Goal: Find specific page/section: Find specific page/section

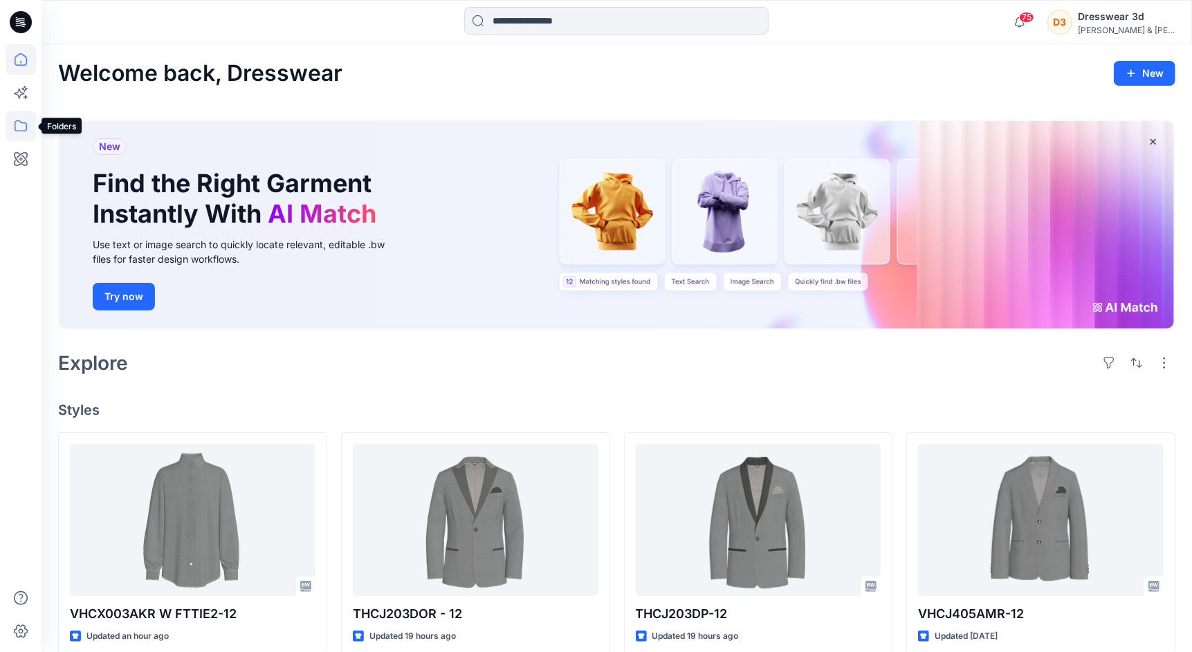
click at [13, 129] on icon at bounding box center [21, 126] width 30 height 30
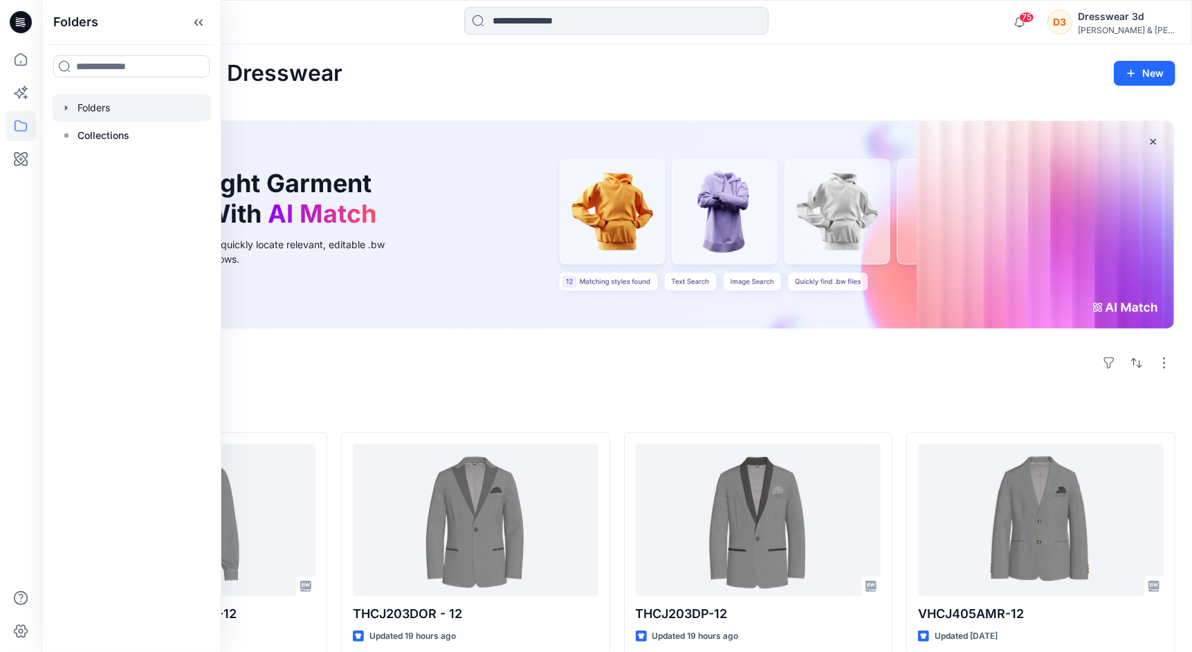
click at [86, 106] on div at bounding box center [132, 108] width 158 height 28
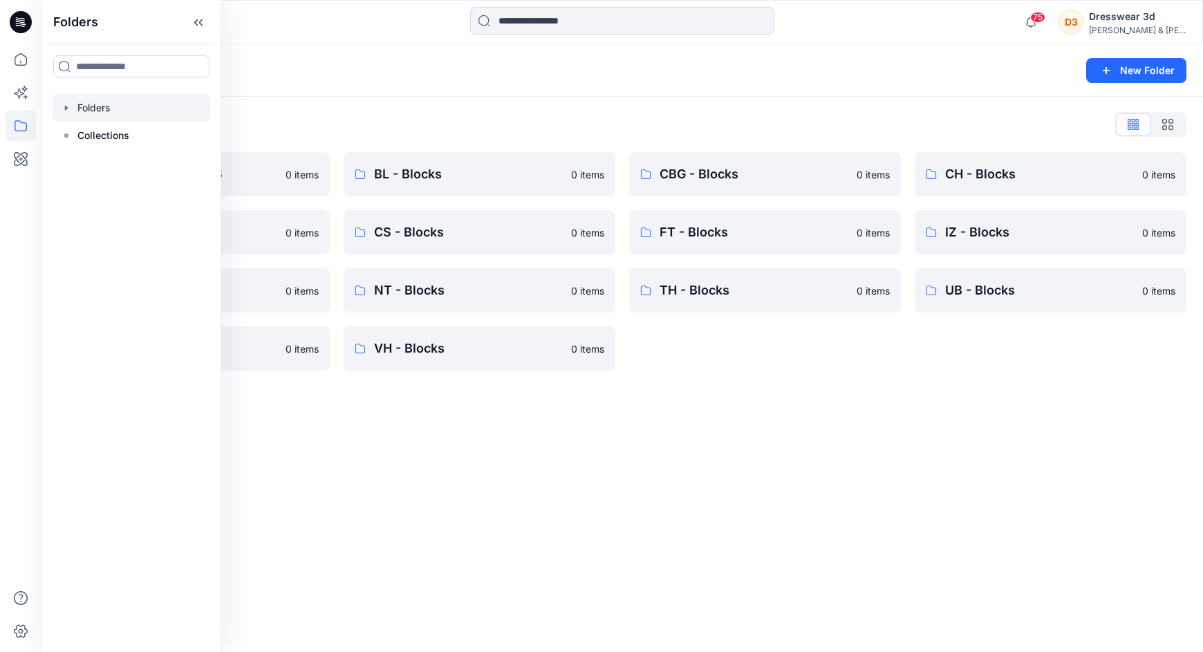
click at [436, 124] on div "Folders List" at bounding box center [622, 124] width 1129 height 22
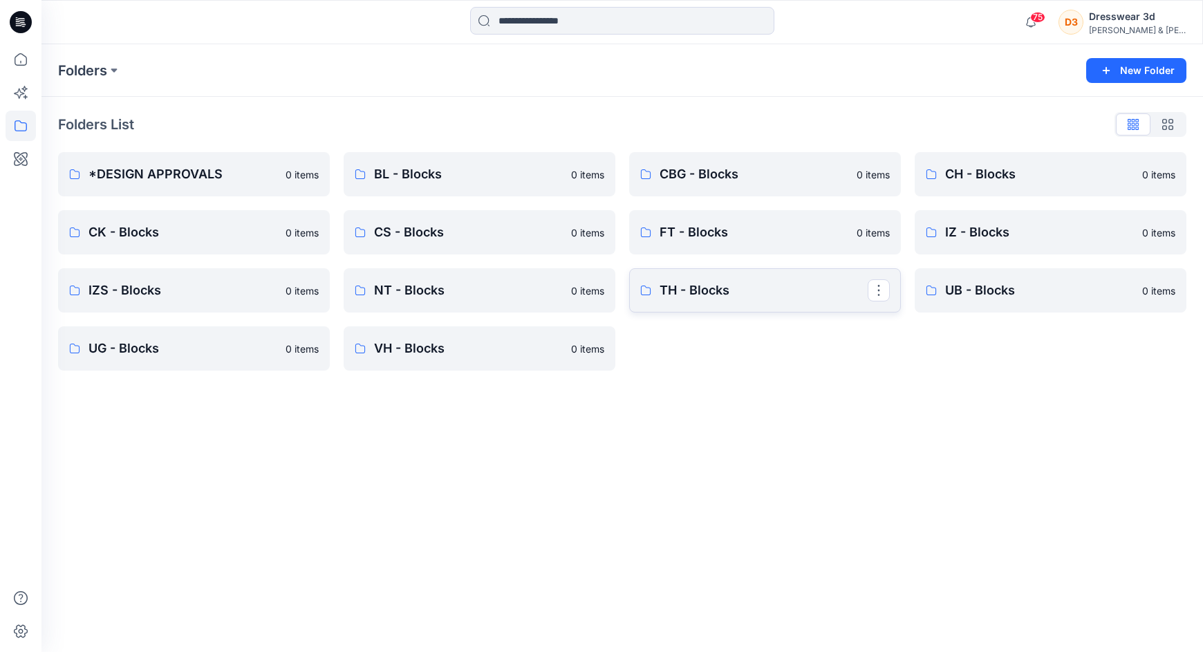
click at [712, 290] on p "TH - Blocks" at bounding box center [764, 290] width 208 height 19
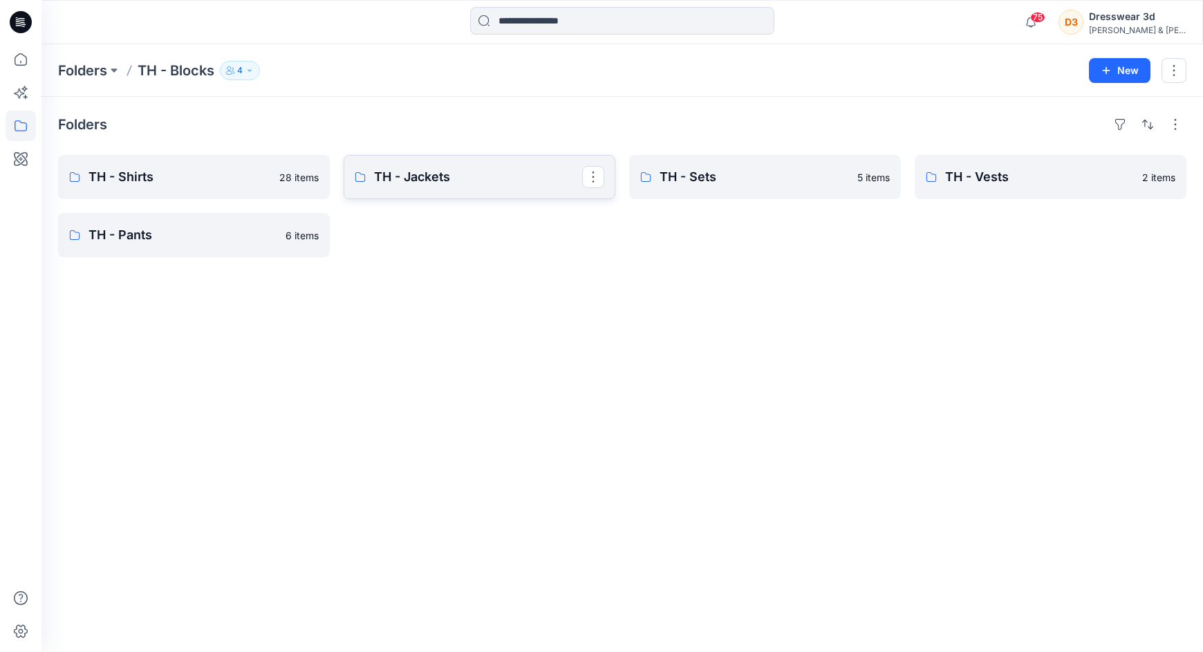
click at [429, 172] on p "TH - Jackets" at bounding box center [478, 176] width 208 height 19
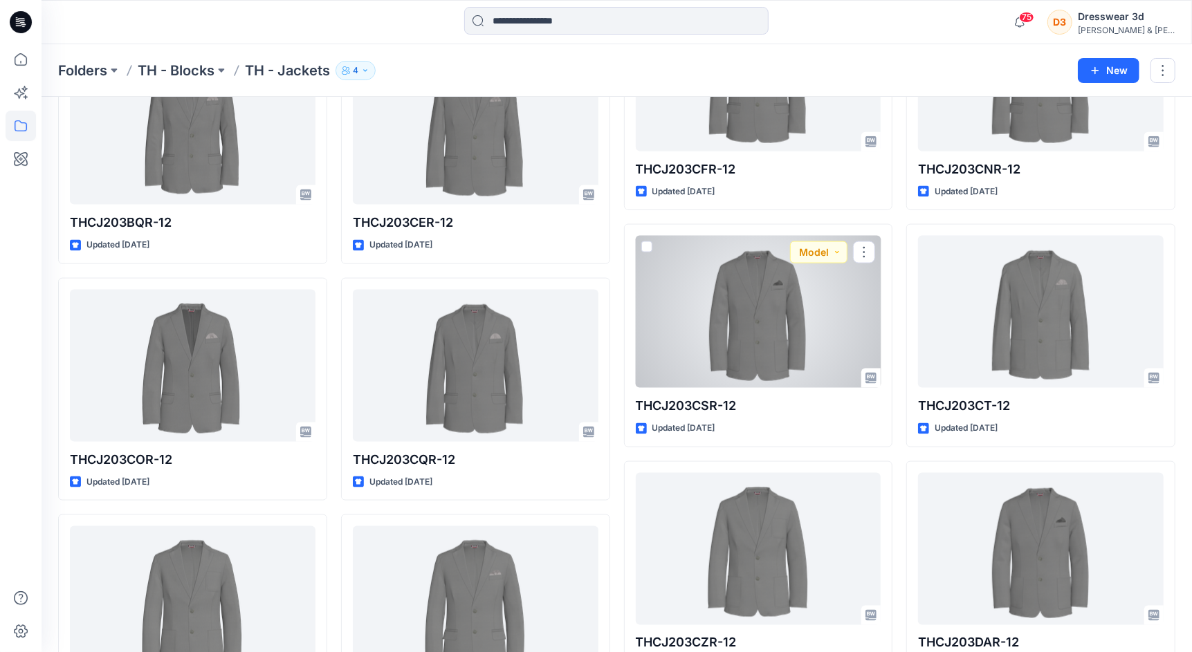
scroll to position [1169, 0]
click at [771, 339] on div at bounding box center [759, 311] width 246 height 152
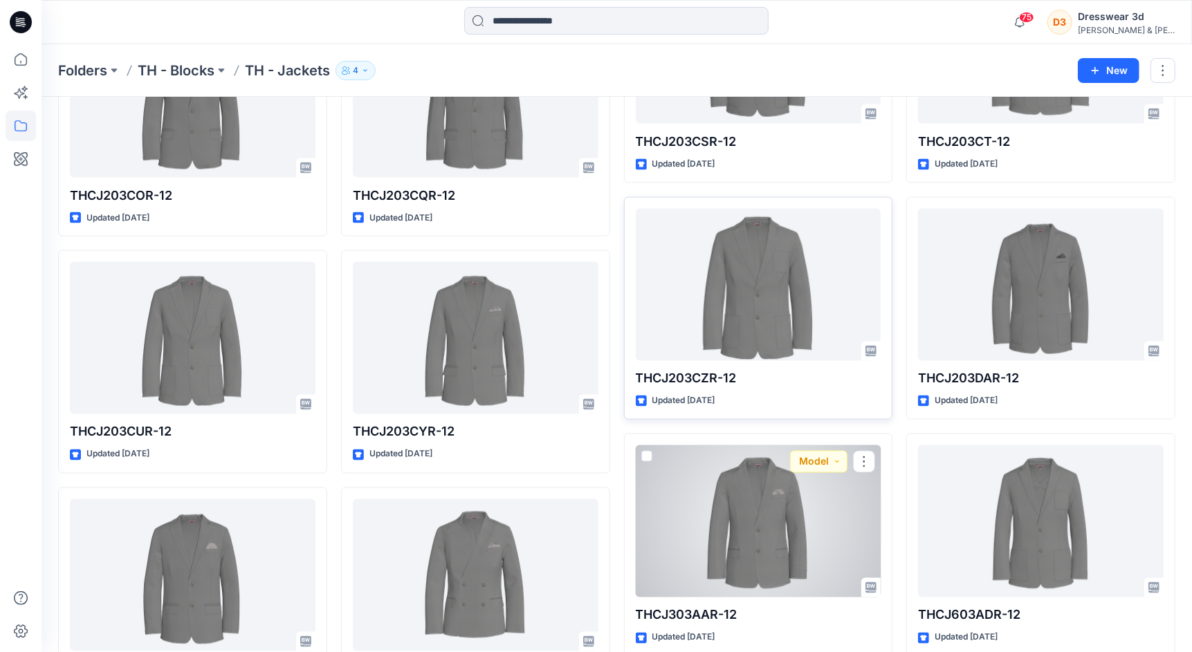
scroll to position [1433, 0]
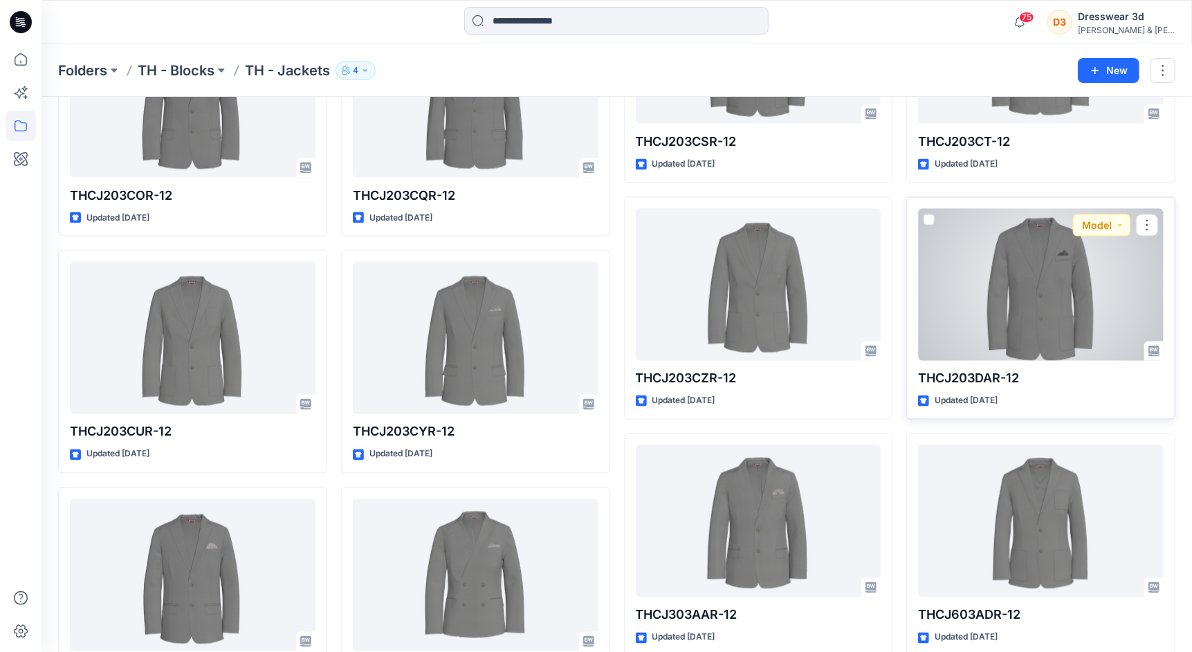
click at [1037, 306] on div at bounding box center [1041, 285] width 246 height 152
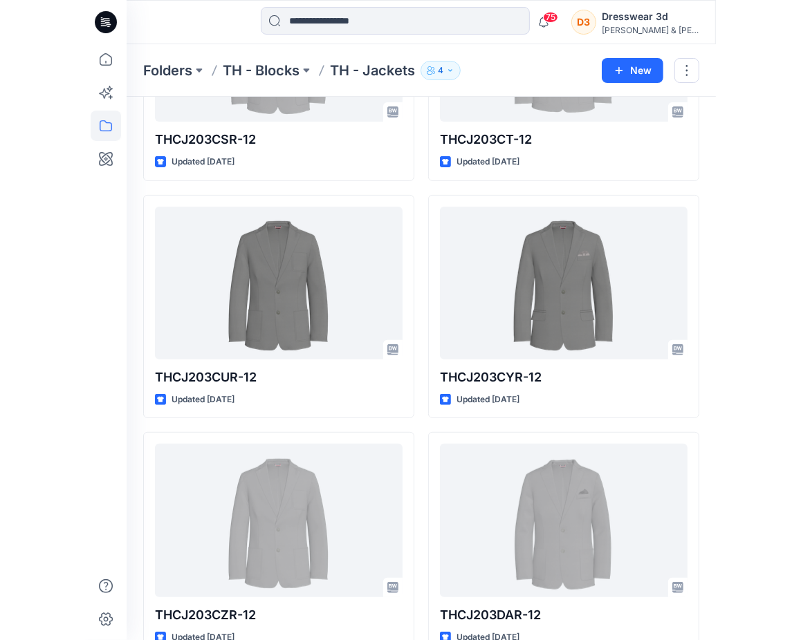
scroll to position [1961, 0]
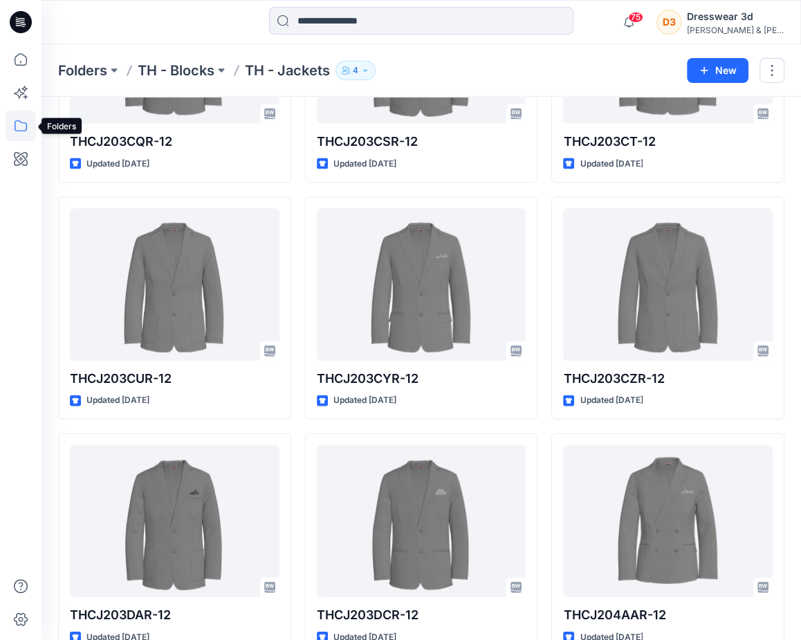
click at [21, 118] on icon at bounding box center [21, 126] width 30 height 30
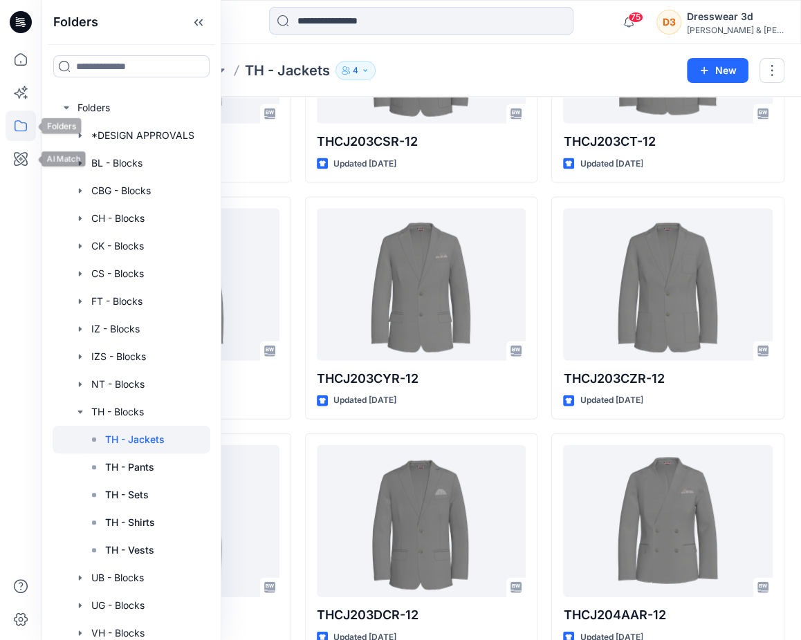
click at [21, 127] on icon at bounding box center [21, 126] width 30 height 30
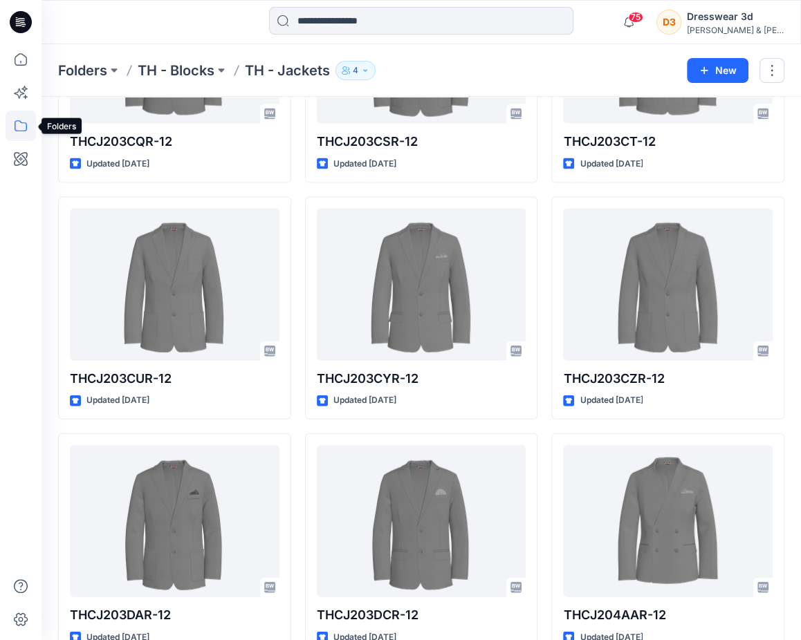
click at [21, 125] on icon at bounding box center [21, 126] width 30 height 30
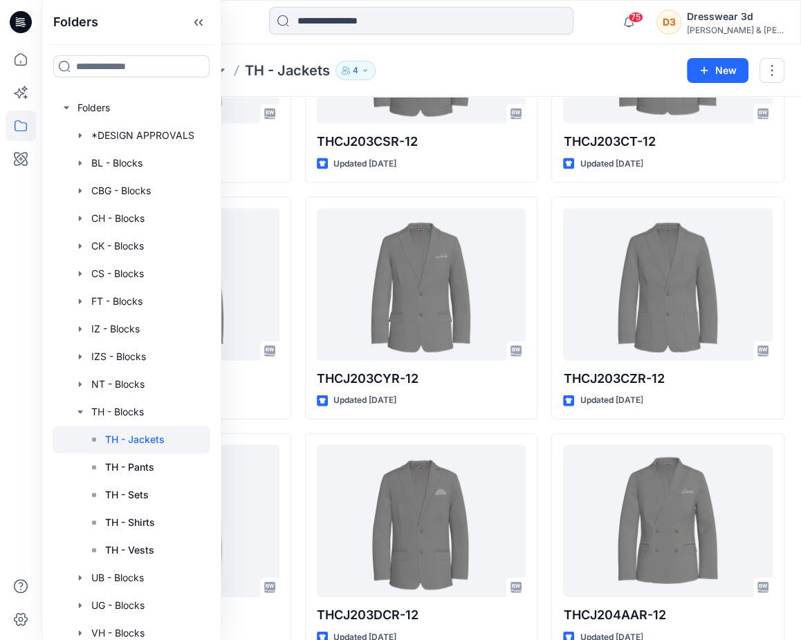
click at [270, 77] on p "TH - Jackets" at bounding box center [287, 70] width 85 height 19
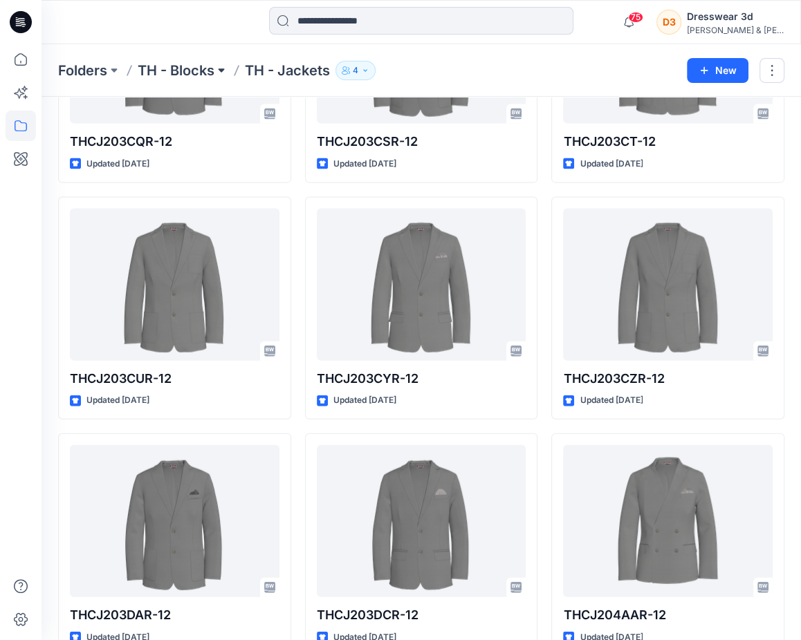
click at [218, 69] on button at bounding box center [221, 70] width 14 height 19
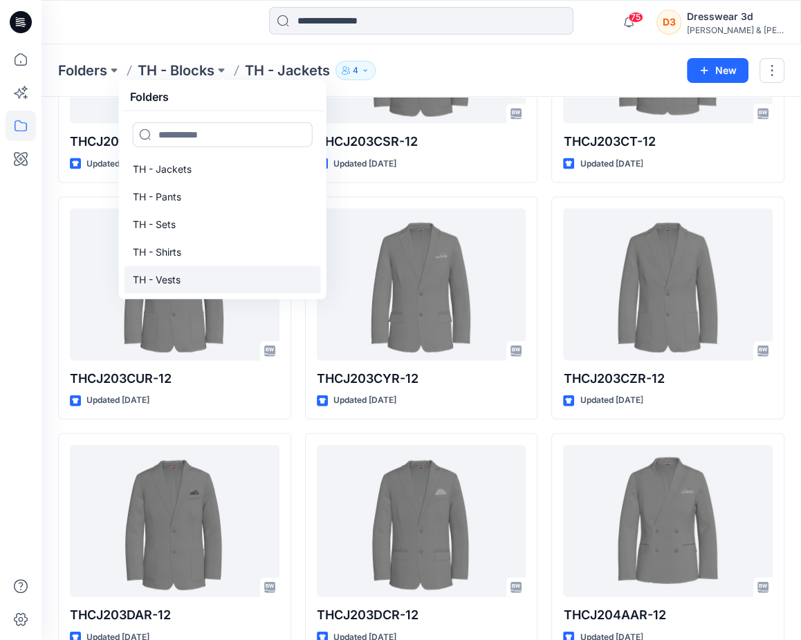
click at [164, 275] on p "TH - Vests" at bounding box center [157, 280] width 48 height 17
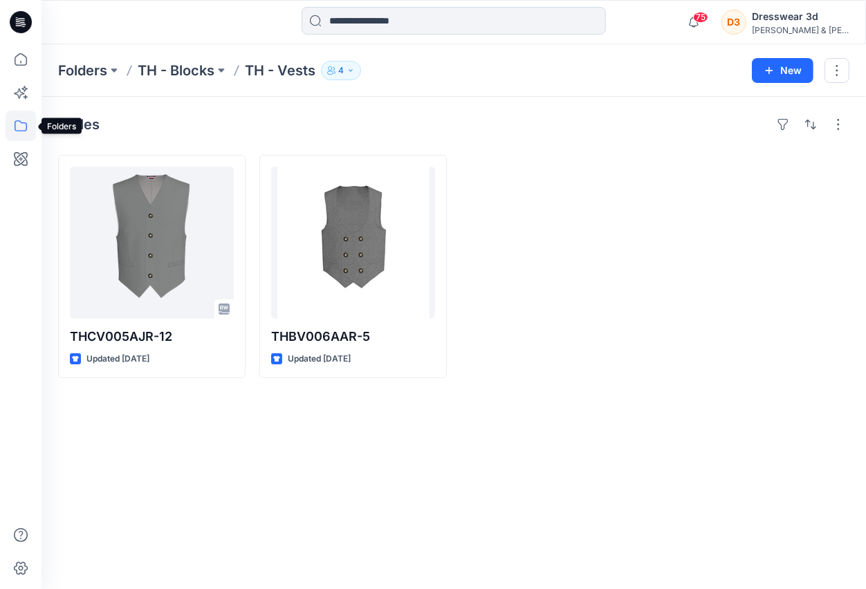
click at [26, 131] on icon at bounding box center [21, 126] width 30 height 30
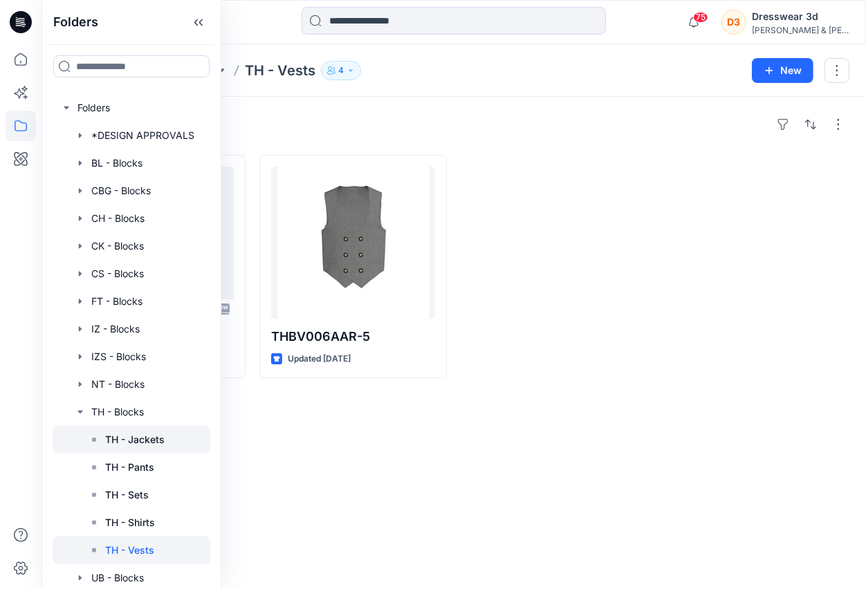
click at [146, 438] on p "TH - Jackets" at bounding box center [134, 440] width 59 height 17
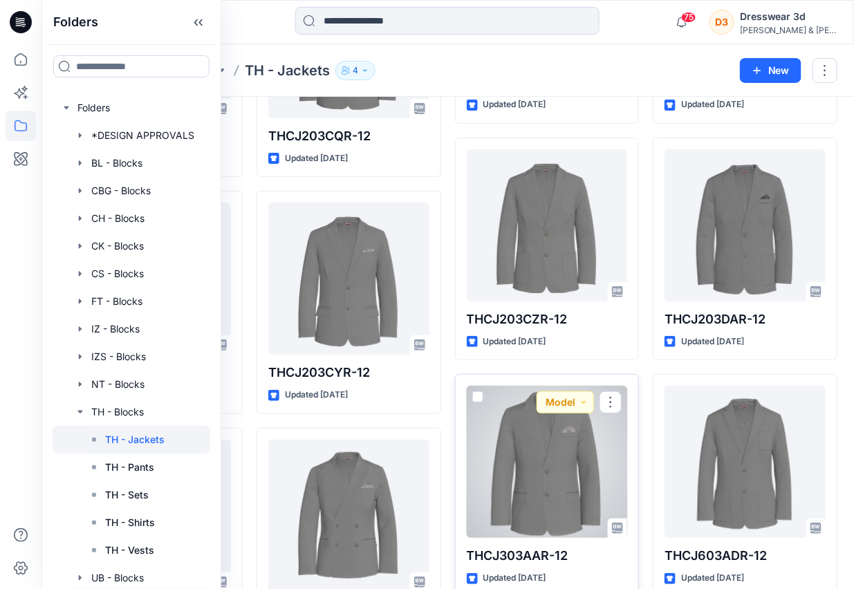
scroll to position [1496, 0]
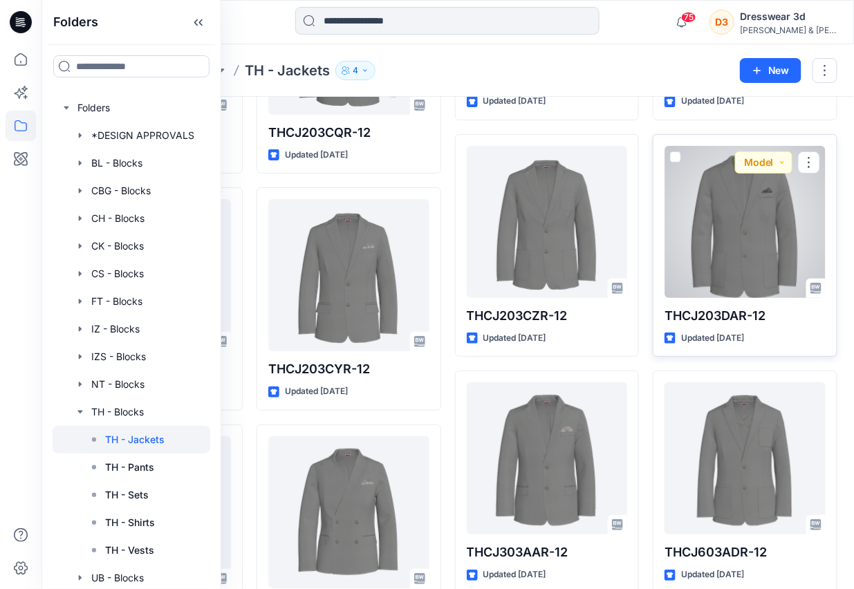
click at [719, 260] on div at bounding box center [745, 222] width 161 height 152
